Goal: Task Accomplishment & Management: Use online tool/utility

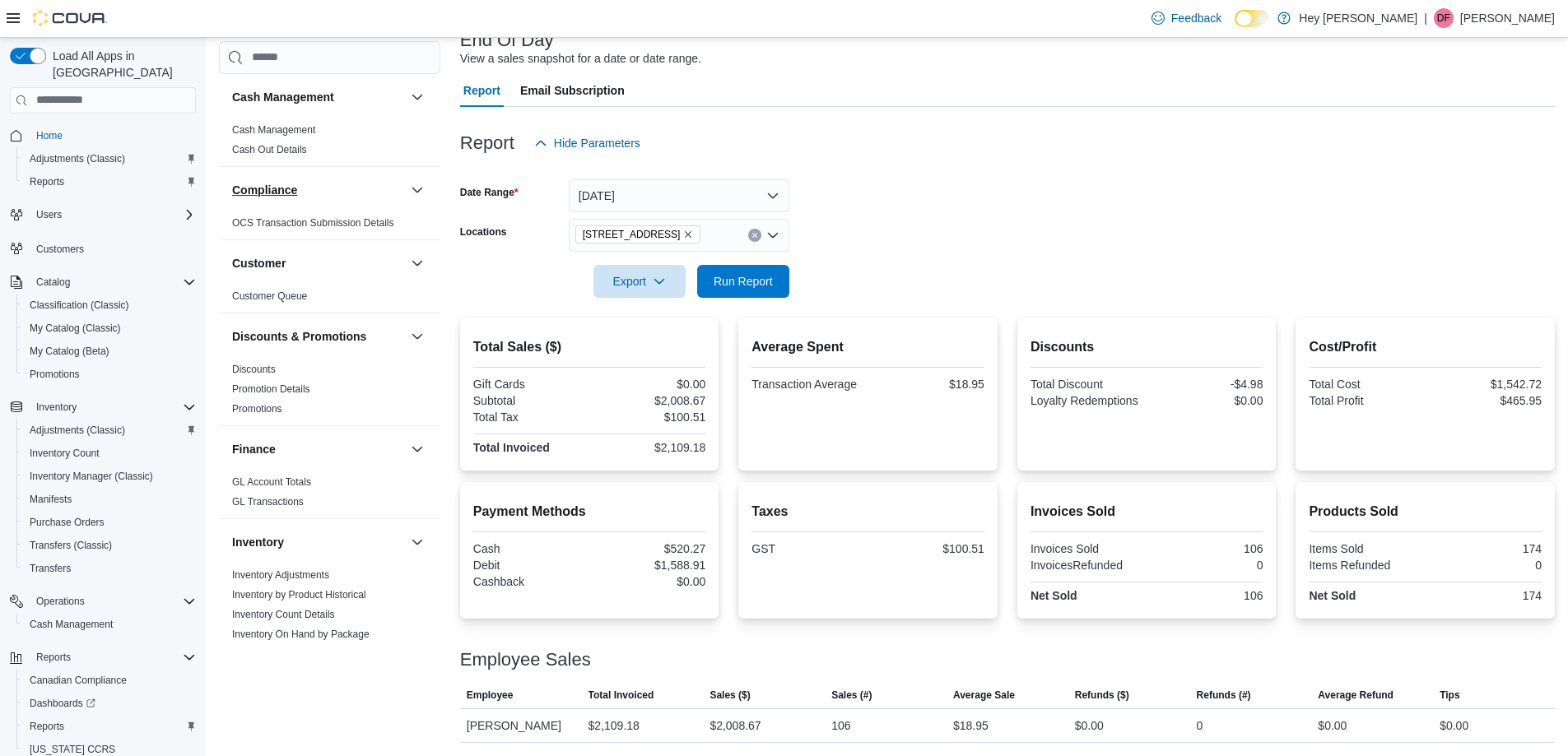
scroll to position [114, 0]
click at [772, 276] on span "Run Report" at bounding box center [743, 281] width 59 height 16
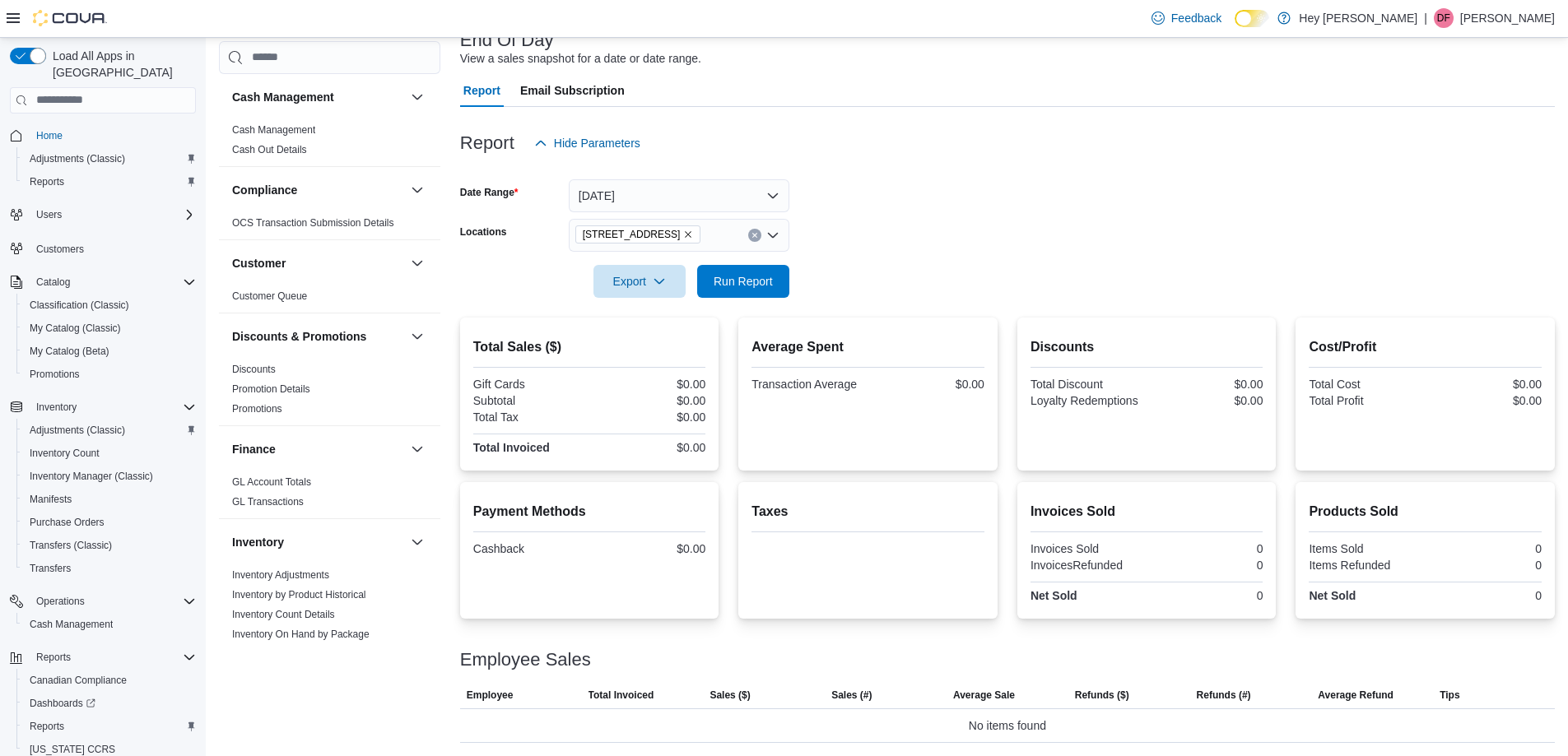
click at [770, 233] on icon "Open list of options" at bounding box center [772, 235] width 10 height 5
click at [648, 288] on span "[STREET_ADDRESS]" at bounding box center [662, 286] width 114 height 16
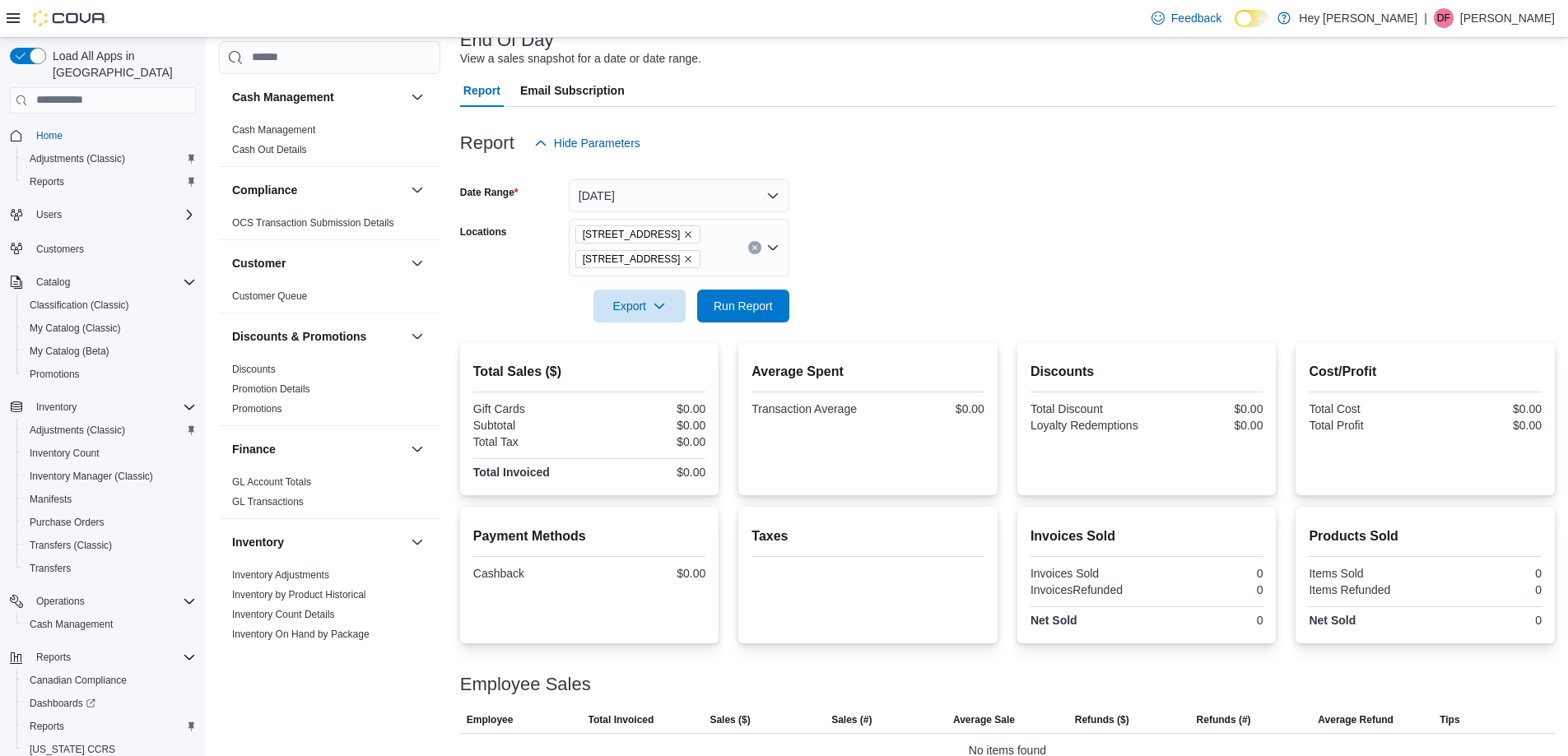
click at [877, 284] on div at bounding box center [1007, 284] width 1095 height 14
click at [768, 307] on span "Run Report" at bounding box center [743, 305] width 59 height 16
click at [690, 263] on icon "Remove 15820 Stony Plain Road from selection in this group" at bounding box center [688, 259] width 10 height 10
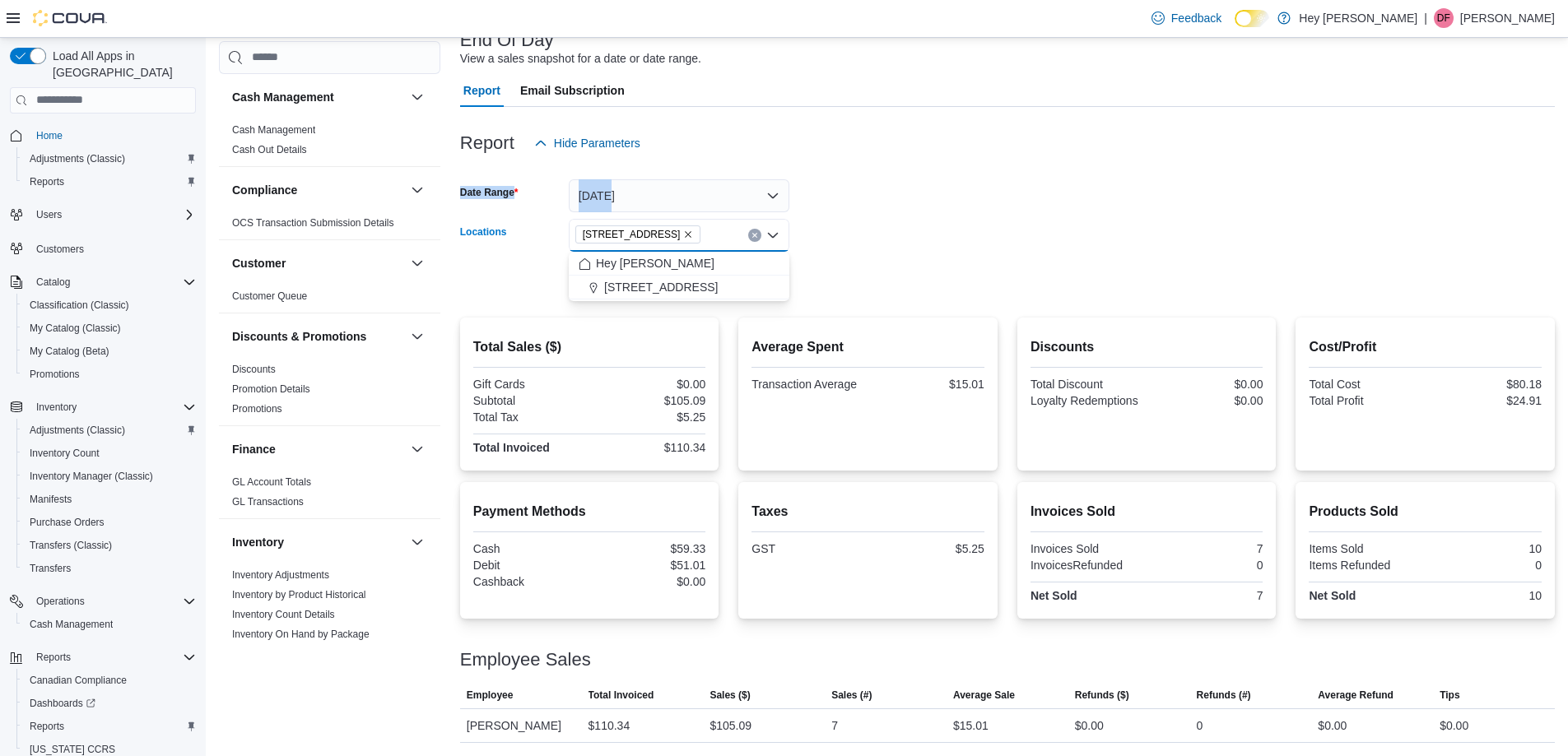
drag, startPoint x: 1095, startPoint y: 191, endPoint x: 1073, endPoint y: 223, distance: 38.8
click at [1072, 222] on div "Report Hide Parameters Date Range [DATE] Locations [STREET_ADDRESS] Selected. […" at bounding box center [1007, 425] width 1095 height 636
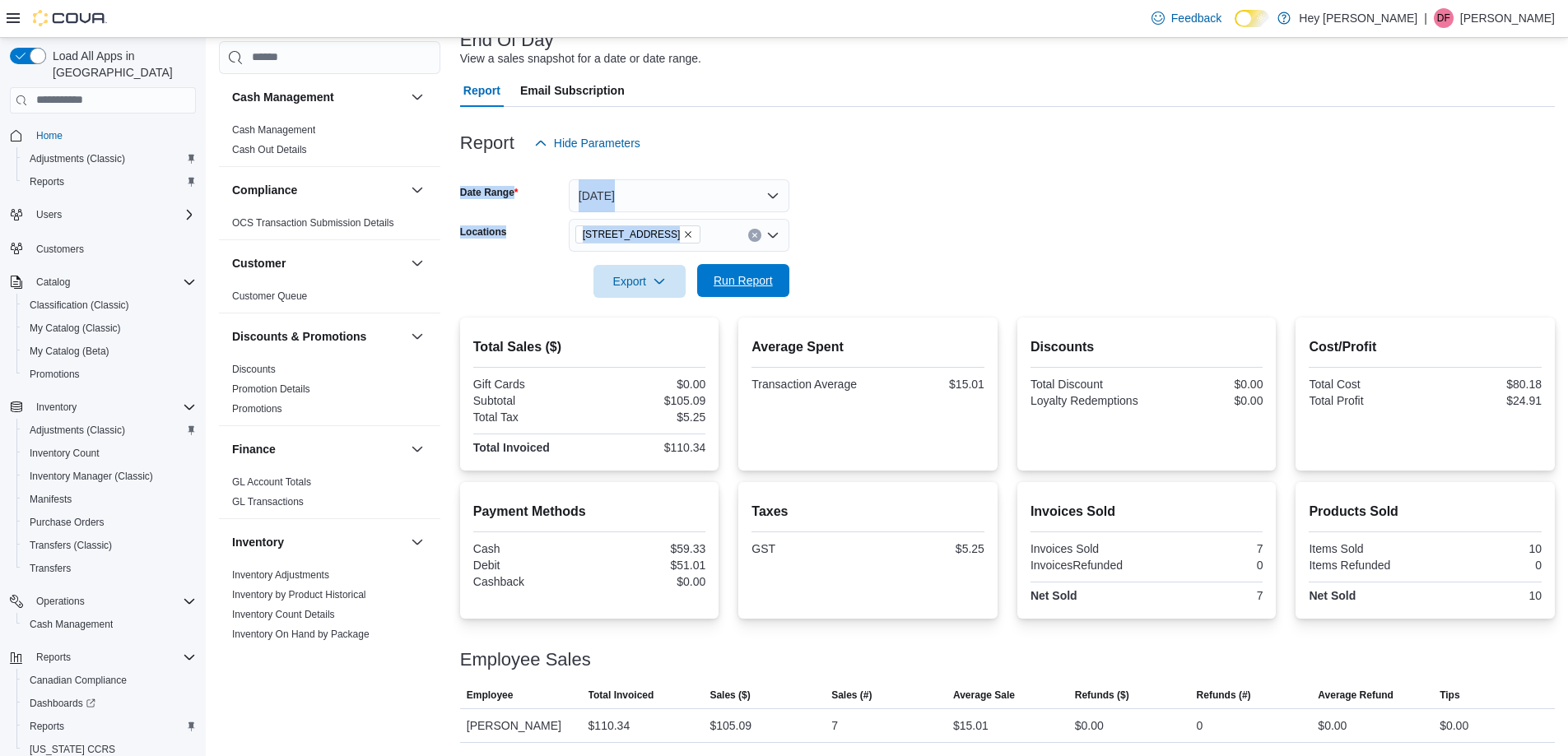
click at [751, 284] on span "Run Report" at bounding box center [743, 281] width 59 height 16
click at [759, 285] on span "Run Report" at bounding box center [743, 281] width 59 height 16
click at [869, 386] on div "Average Spent Transaction Average $49.67" at bounding box center [868, 365] width 233 height 57
click at [754, 284] on span "Run Report" at bounding box center [743, 281] width 59 height 16
drag, startPoint x: 1292, startPoint y: 254, endPoint x: 1302, endPoint y: 386, distance: 132.4
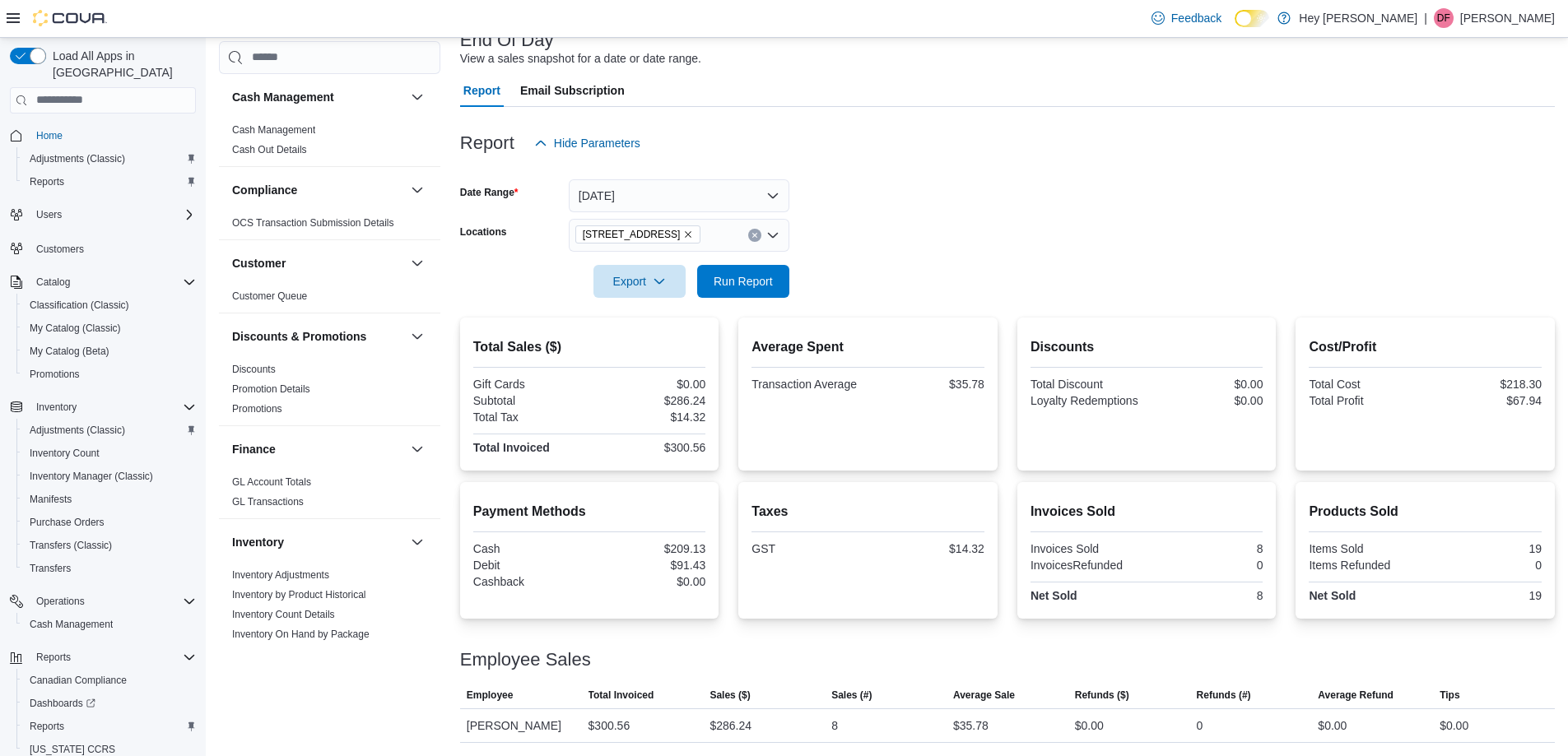
click at [1299, 264] on form "Date Range [DATE] Locations [STREET_ADDRESS] Export Run Report" at bounding box center [1007, 229] width 1095 height 138
click at [744, 284] on span "Run Report" at bounding box center [743, 281] width 59 height 16
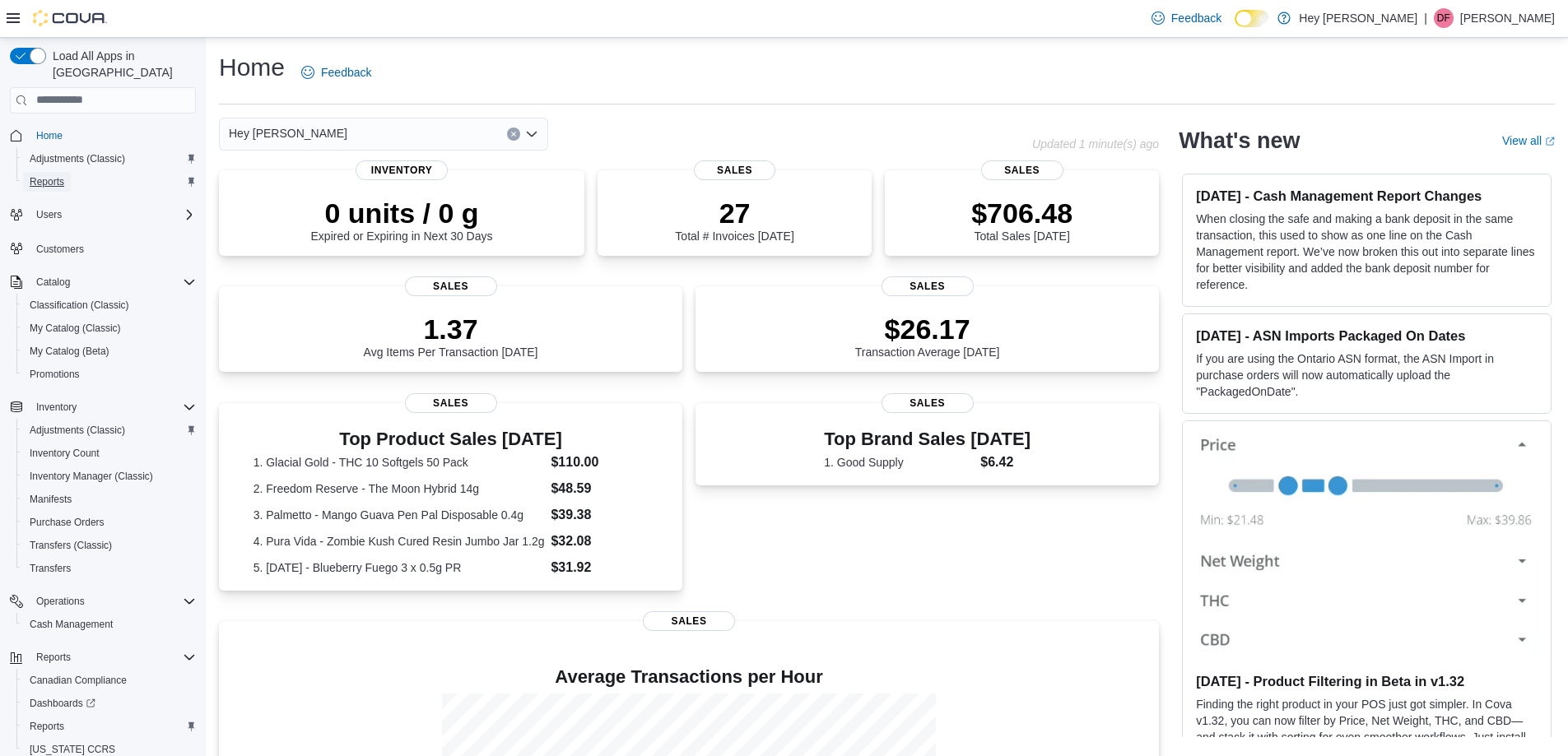
click at [50, 176] on span "Reports" at bounding box center [47, 181] width 35 height 19
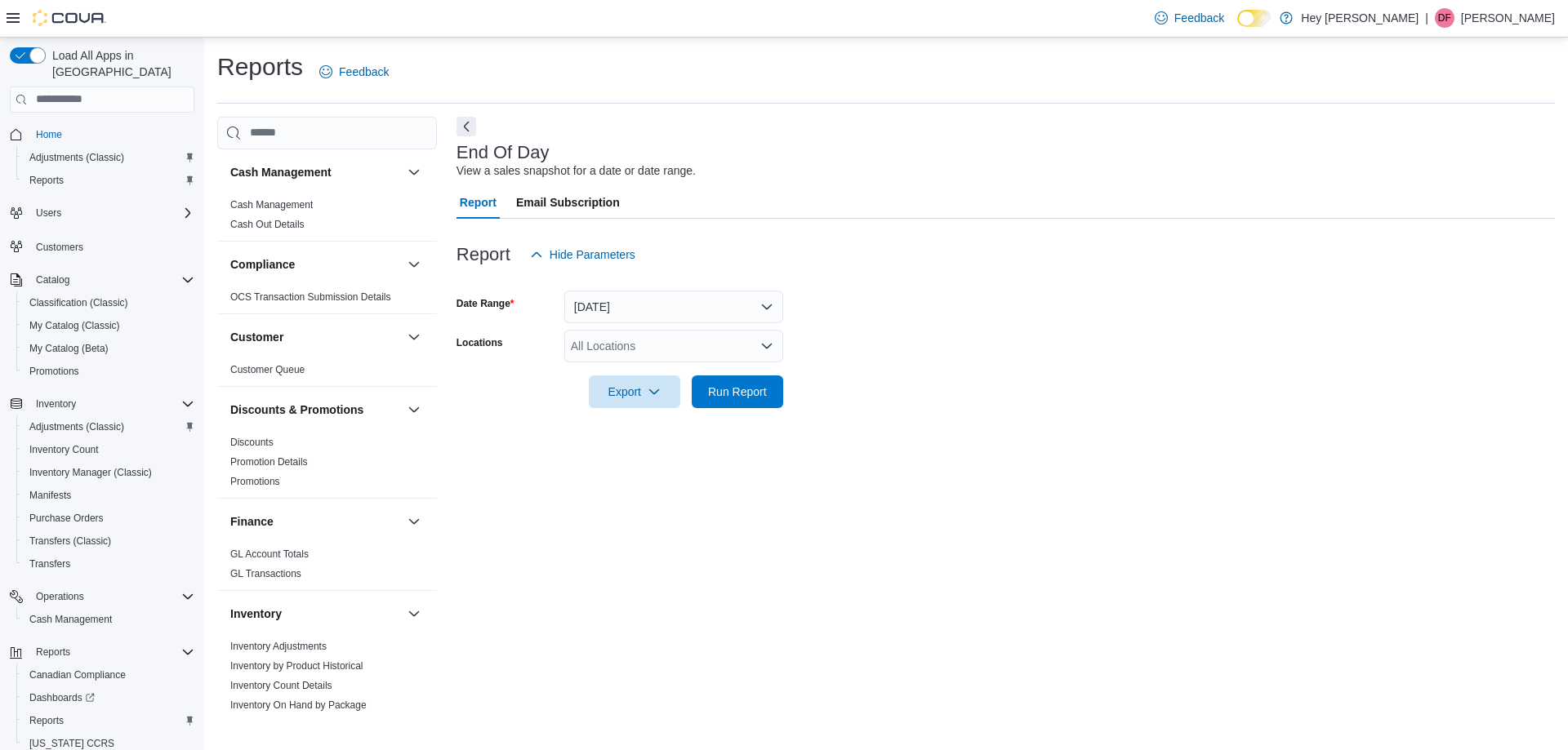
click at [742, 345] on div "All Locations" at bounding box center [674, 346] width 219 height 33
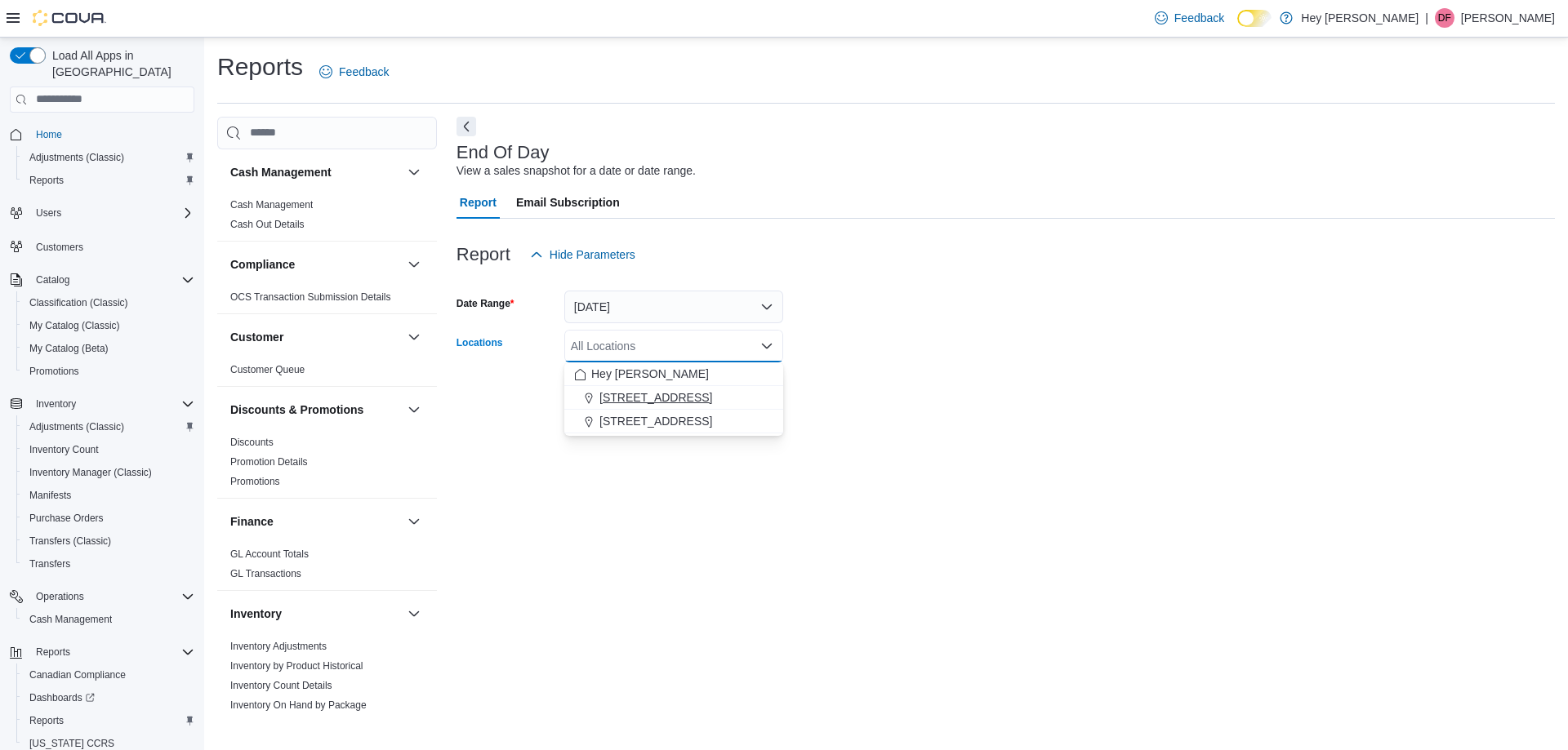
click at [673, 402] on span "[STREET_ADDRESS]" at bounding box center [656, 397] width 113 height 16
click at [853, 405] on form "Date Range Today Locations 10311 103 Avenue NW Combo box. Selected. 10311 103 A…" at bounding box center [1005, 339] width 1098 height 137
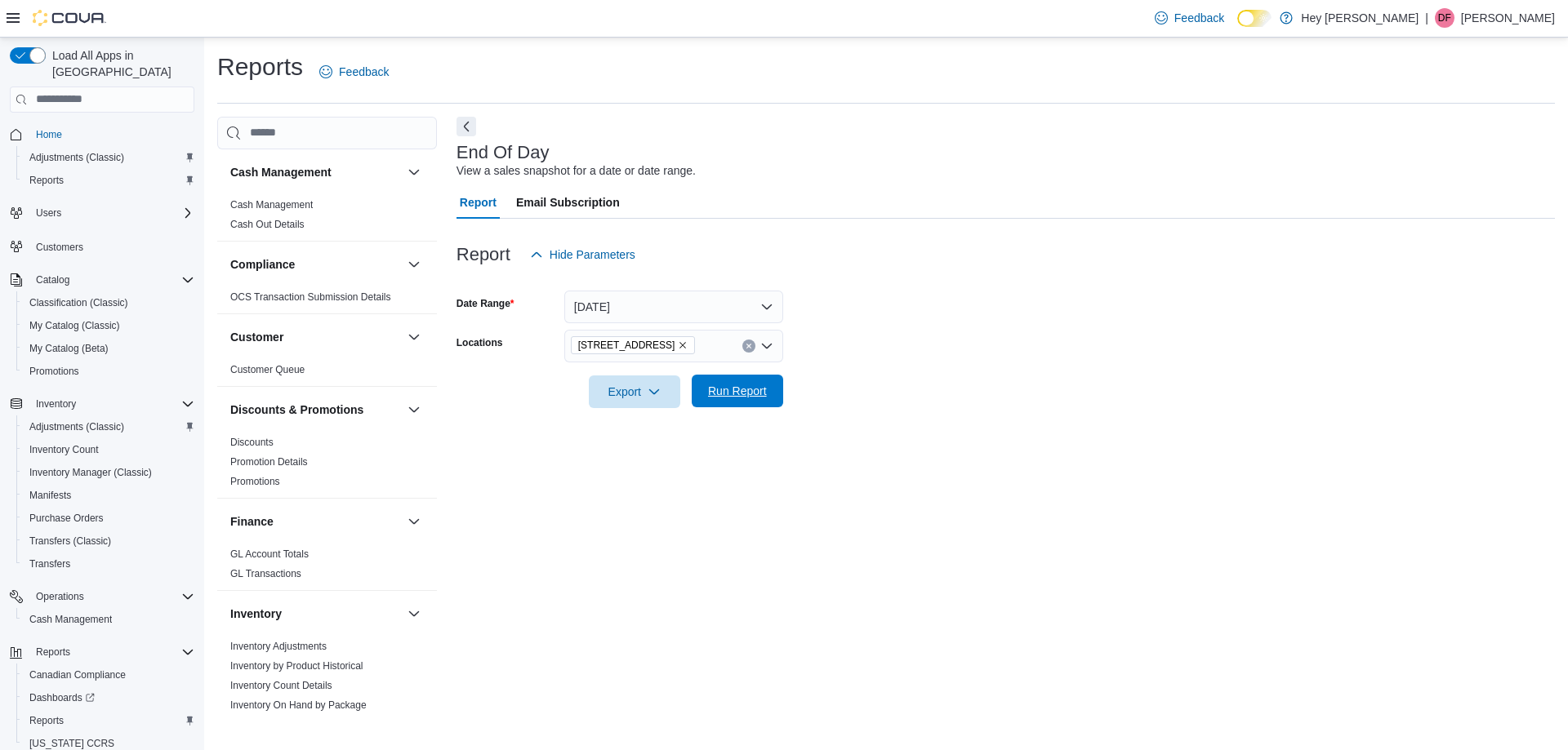
click at [736, 405] on span "Run Report" at bounding box center [737, 391] width 72 height 33
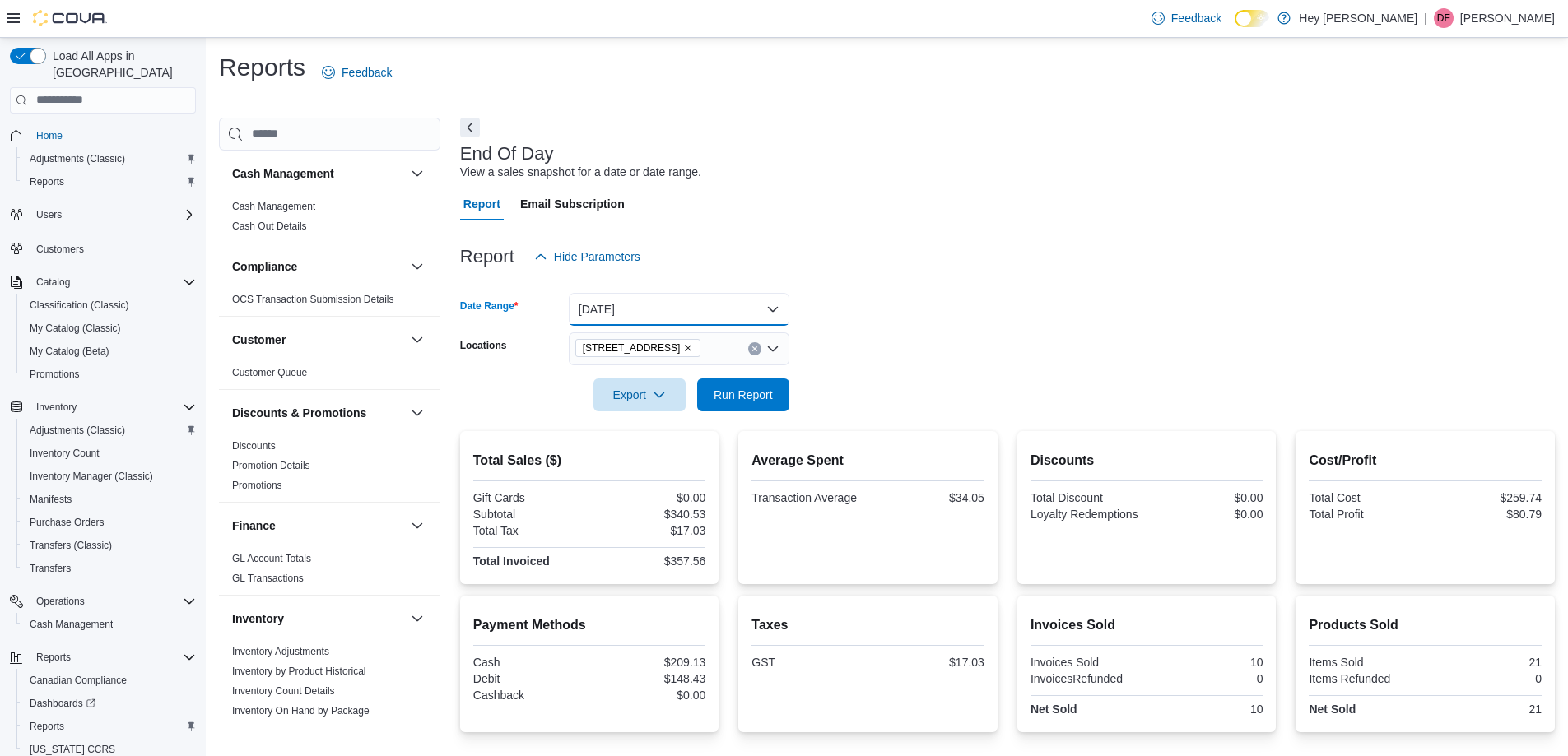
click at [770, 313] on button "[DATE]" at bounding box center [679, 310] width 221 height 33
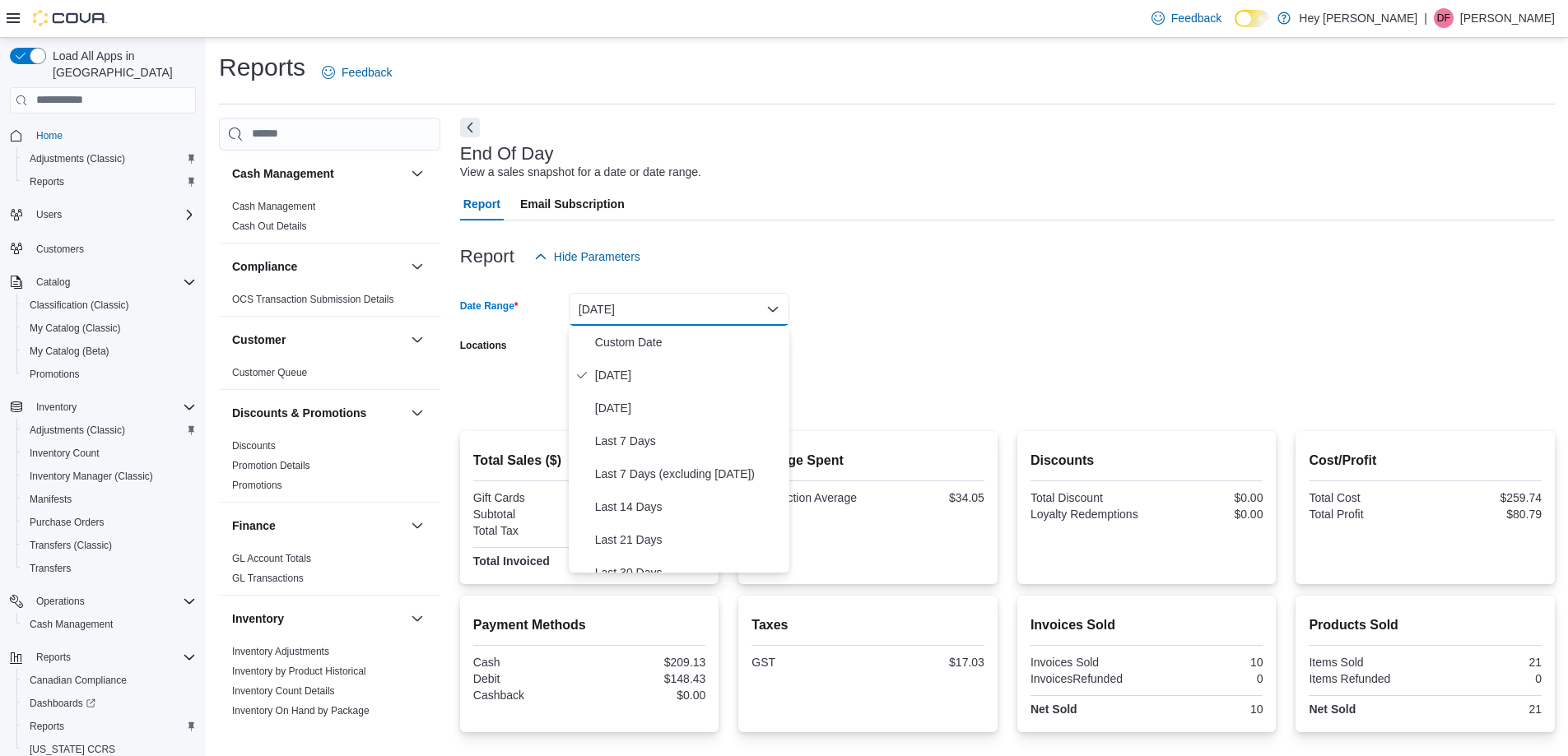
click at [928, 353] on form "Date Range [DATE] Locations [STREET_ADDRESS] Export Run Report" at bounding box center [1007, 341] width 1095 height 138
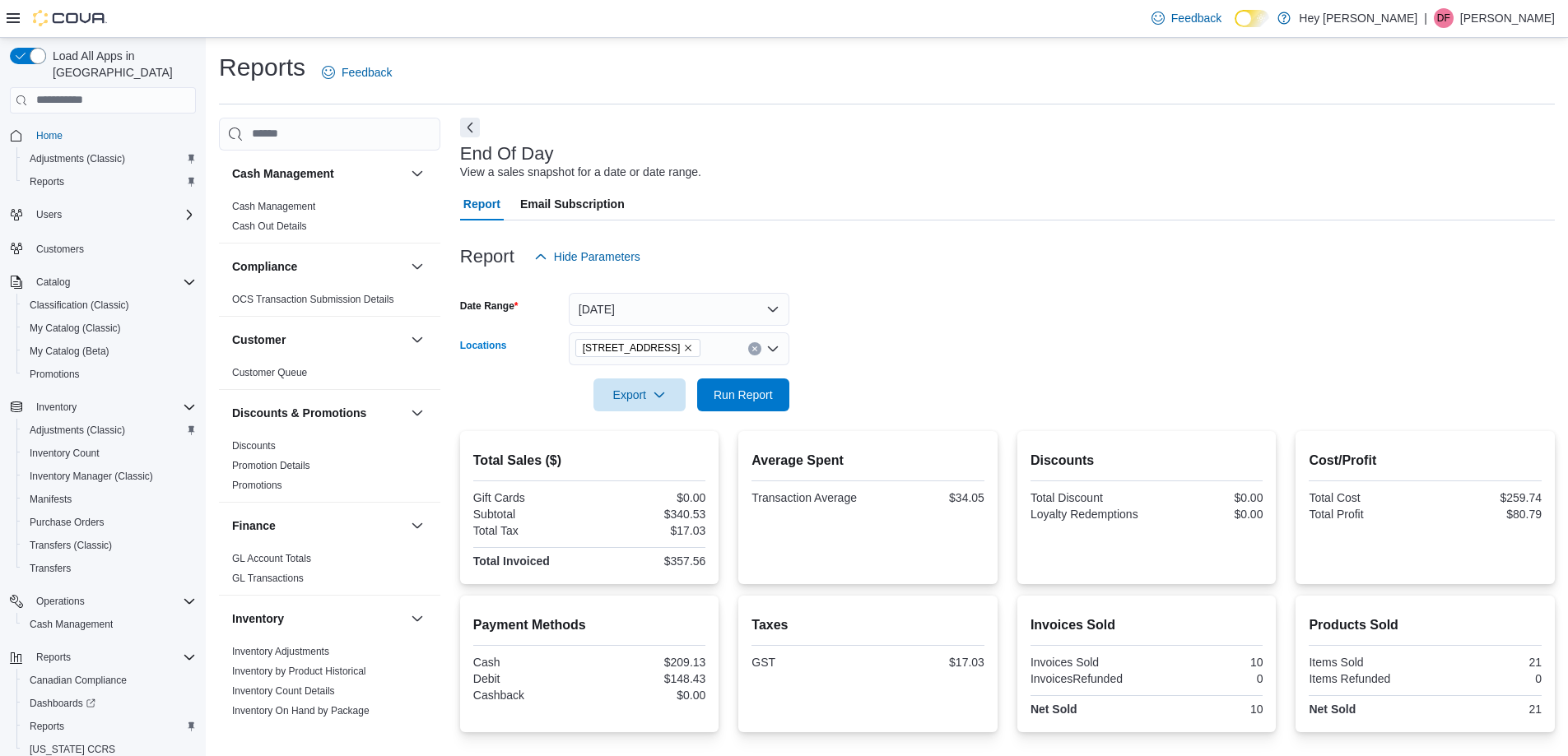
click at [778, 346] on icon "Open list of options" at bounding box center [773, 349] width 14 height 14
click at [609, 401] on span "[STREET_ADDRESS]" at bounding box center [662, 400] width 114 height 16
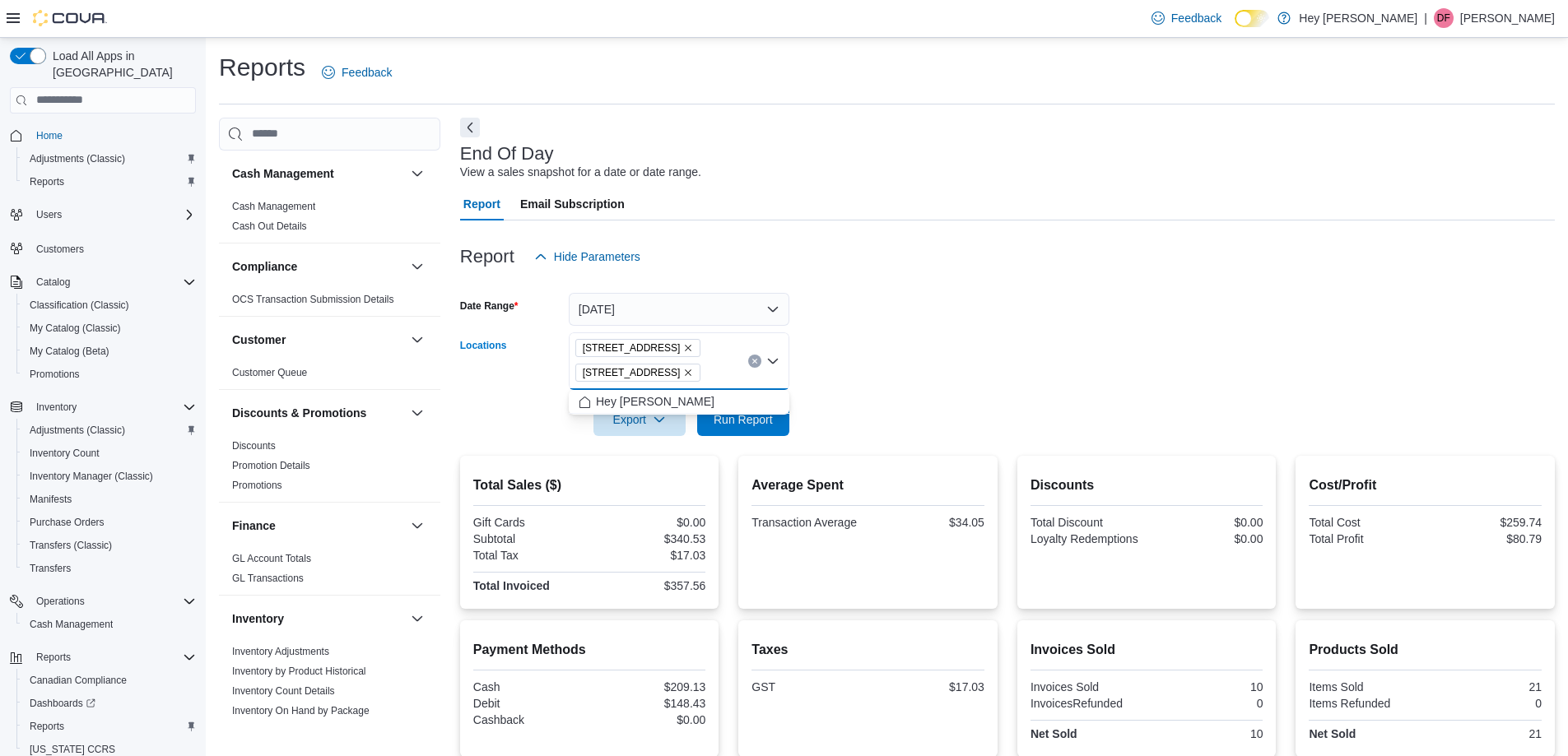
click at [689, 344] on icon "Remove 10311 103 Avenue NW from selection in this group" at bounding box center [688, 348] width 10 height 10
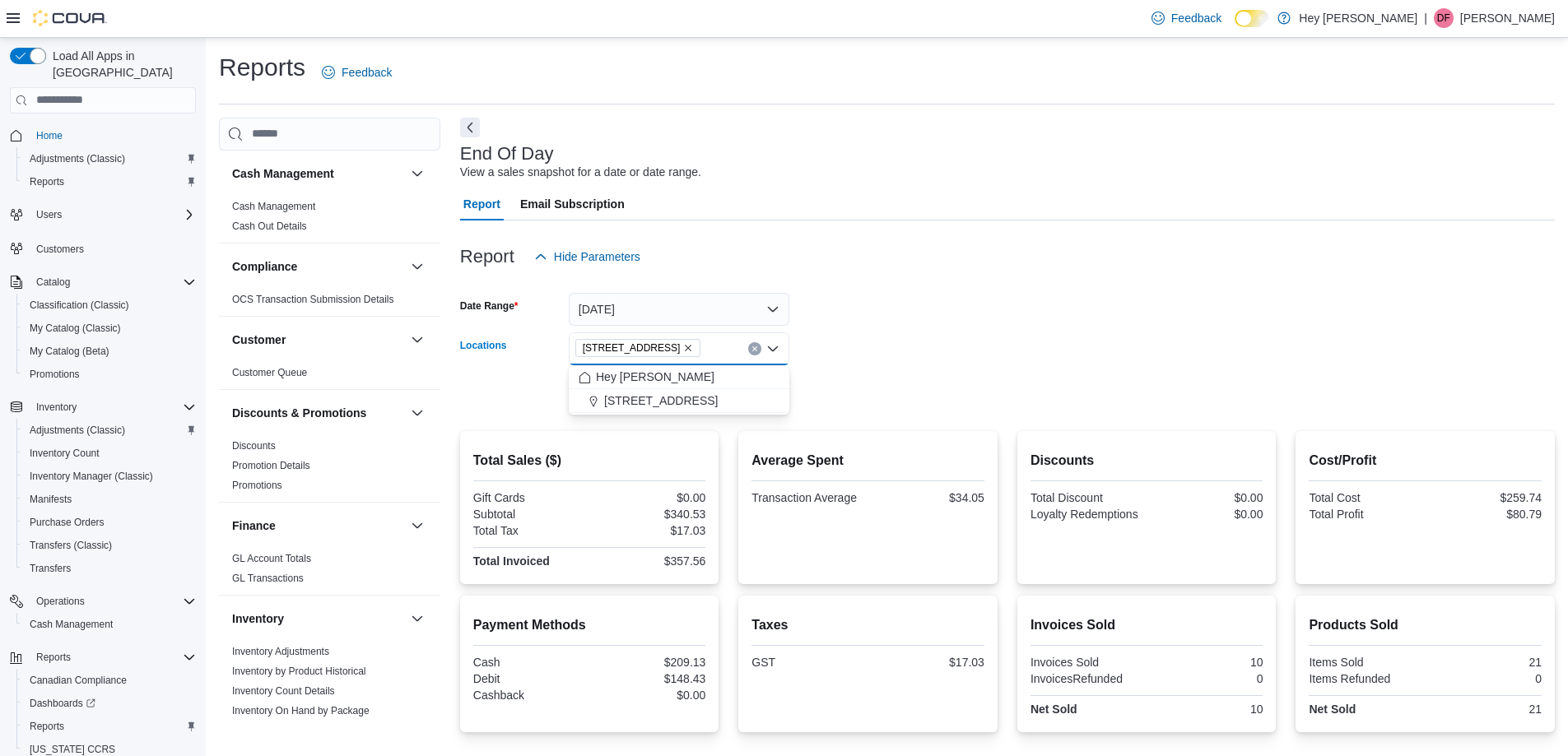
click at [893, 391] on form "Date Range Today Locations 15820 Stony Plain Road Combo box. Selected. 15820 St…" at bounding box center [1007, 341] width 1095 height 138
click at [741, 405] on span "Run Report" at bounding box center [743, 394] width 72 height 33
click at [784, 568] on div "Average Spent Transaction Average $21.53" at bounding box center [868, 507] width 233 height 126
click at [756, 391] on span "Run Report" at bounding box center [743, 393] width 59 height 16
click at [1236, 569] on div "Discounts Total Discount $0.00 Loyalty Redemptions $0.00" at bounding box center [1147, 507] width 259 height 153
